Goal: Complete application form

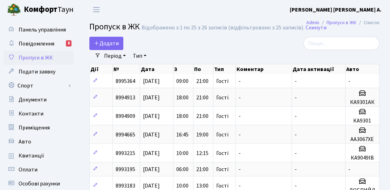
select select "25"
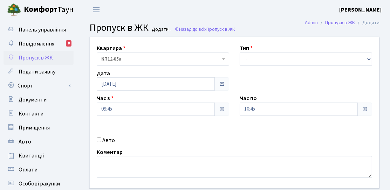
click at [107, 141] on label "Авто" at bounding box center [108, 140] width 13 height 8
click at [101, 141] on input "Авто" at bounding box center [99, 139] width 5 height 5
checkbox input "true"
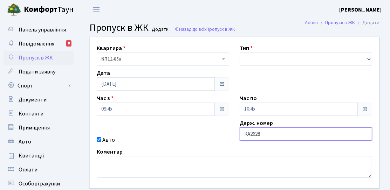
type input "КА2628"
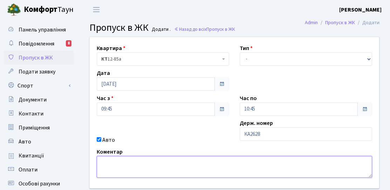
click at [283, 159] on textarea at bounding box center [234, 167] width 275 height 22
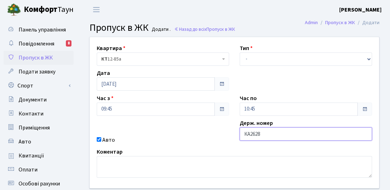
click at [283, 133] on input "КА2628" at bounding box center [305, 133] width 132 height 13
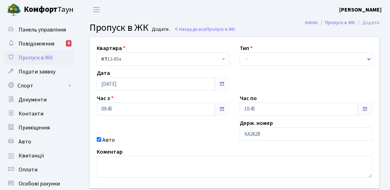
drag, startPoint x: 264, startPoint y: 50, endPoint x: 261, endPoint y: 56, distance: 6.0
click at [264, 50] on div "Тип - Доставка Таксі Гості Сервіс" at bounding box center [305, 55] width 143 height 22
click at [258, 63] on select "- Доставка Таксі Гості Сервіс" at bounding box center [305, 59] width 132 height 13
select select "3"
click at [239, 53] on select "- Доставка Таксі Гості Сервіс" at bounding box center [305, 59] width 132 height 13
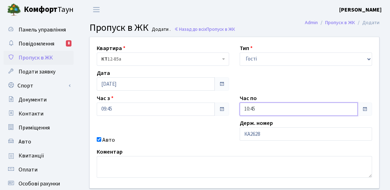
click at [260, 111] on input "10:45" at bounding box center [298, 109] width 118 height 13
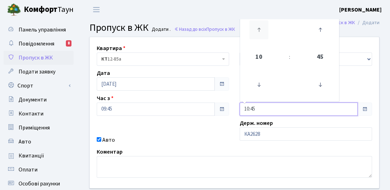
click at [265, 37] on icon at bounding box center [258, 29] width 19 height 19
type input "13:45"
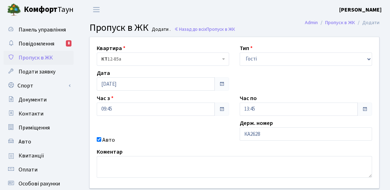
click at [201, 139] on div "Авто" at bounding box center [162, 140] width 143 height 8
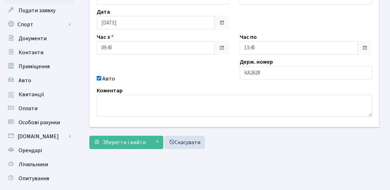
scroll to position [105, 0]
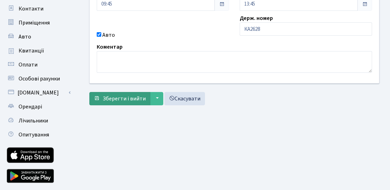
drag, startPoint x: 129, startPoint y: 109, endPoint x: 129, endPoint y: 101, distance: 7.7
click at [129, 108] on main "Admin Пропуск в ЖК Додати Пропуск в ЖК Додати . Назад до всіх Пропуск в ЖК Квар…" at bounding box center [234, 53] width 311 height 278
click at [129, 99] on span "Зберегти і вийти" at bounding box center [124, 99] width 43 height 8
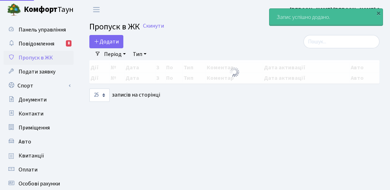
select select "25"
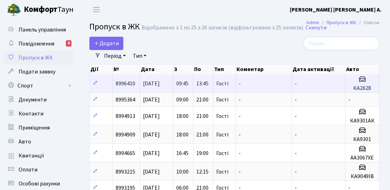
click at [216, 76] on td "Гості" at bounding box center [224, 83] width 22 height 18
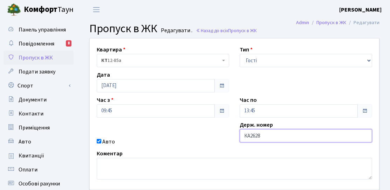
click at [268, 137] on input "КА2628" at bounding box center [305, 135] width 132 height 13
type input "КА26280Х"
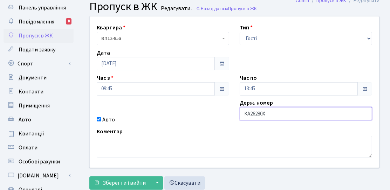
scroll to position [70, 0]
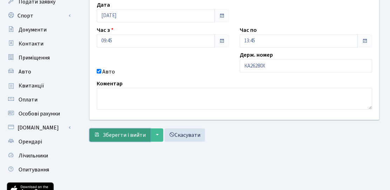
click at [132, 140] on button "Зберегти і вийти" at bounding box center [119, 134] width 61 height 13
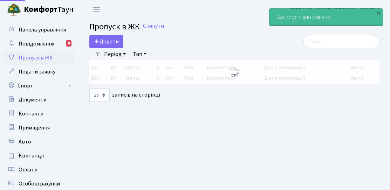
select select "25"
